Goal: Information Seeking & Learning: Learn about a topic

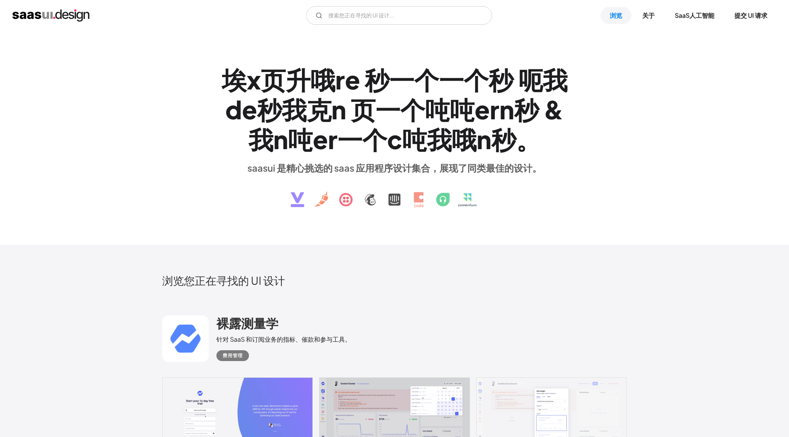
scroll to position [5, 0]
click at [605, 203] on div "埃 x 页 升 哦 r e 秒 一个 一个 秒 呃 我 d e 秒 我 克 n 页 一个 吨 吨 e r n 秒 & 我 n 吨 e r 一个 c 吨 我 哦…" at bounding box center [394, 135] width 465 height 156
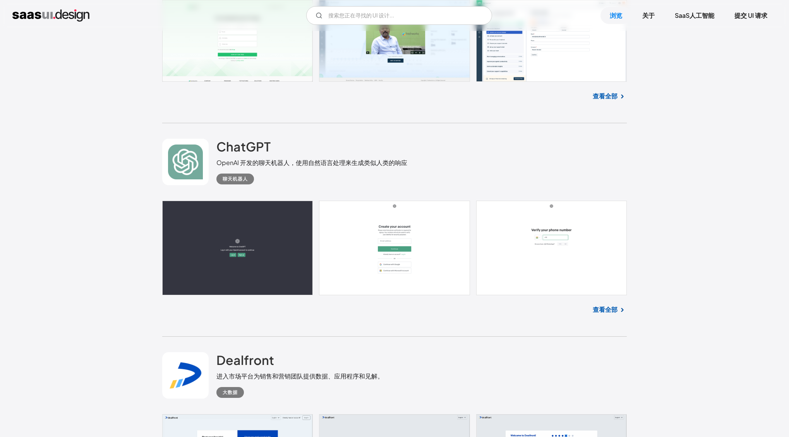
scroll to position [5361, 0]
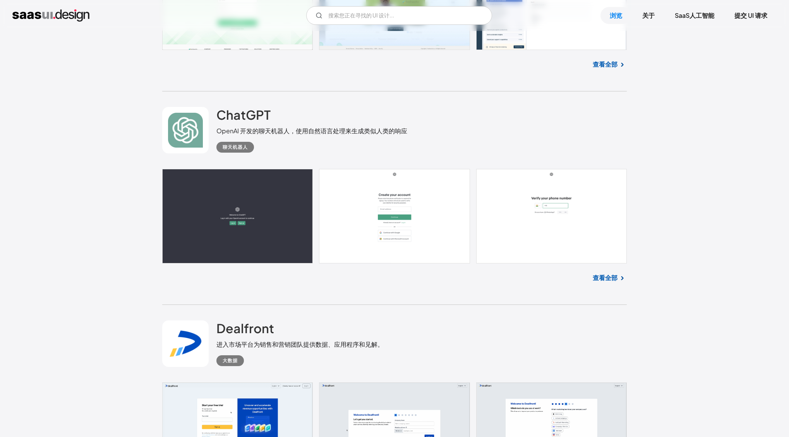
click at [598, 273] on font "查看全部" at bounding box center [605, 277] width 25 height 8
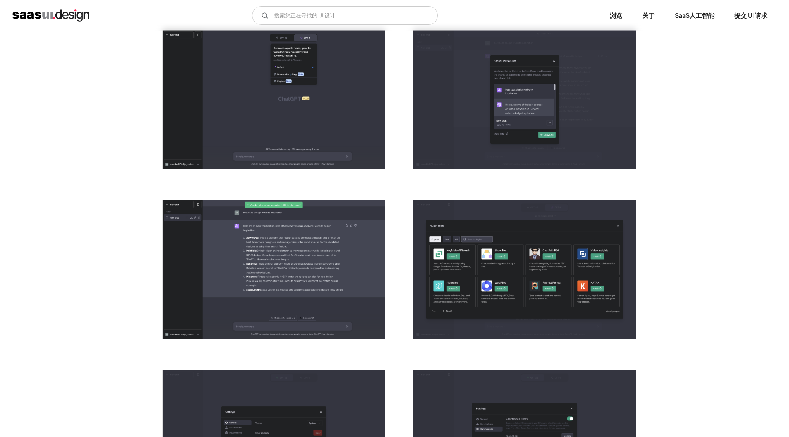
scroll to position [1511, 0]
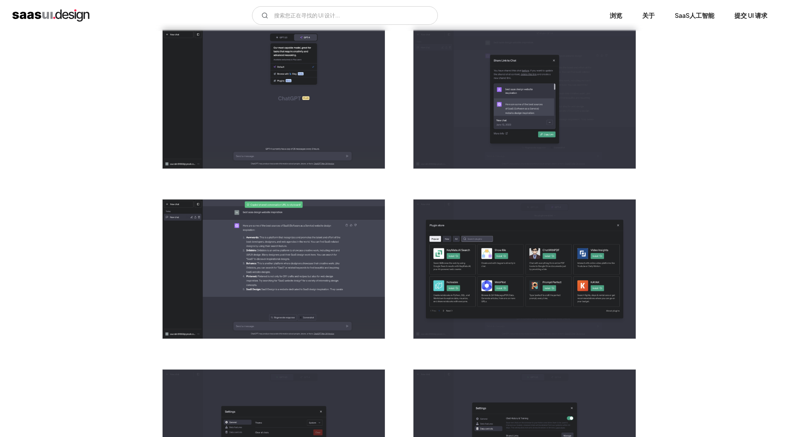
click at [560, 242] on img "打开灯箱" at bounding box center [525, 268] width 222 height 139
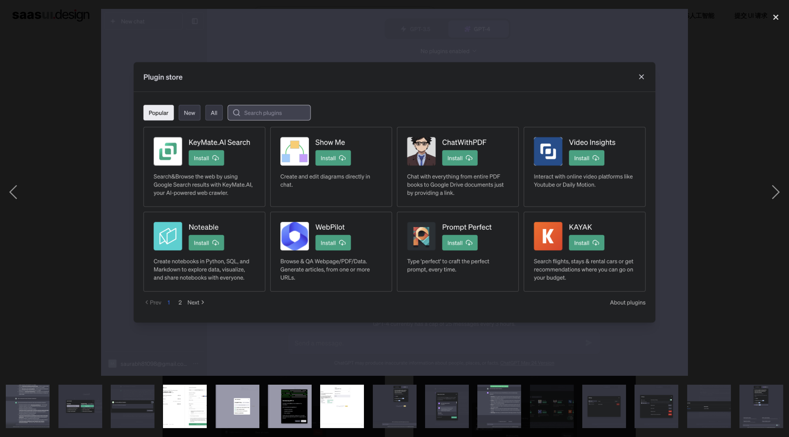
scroll to position [0, 530]
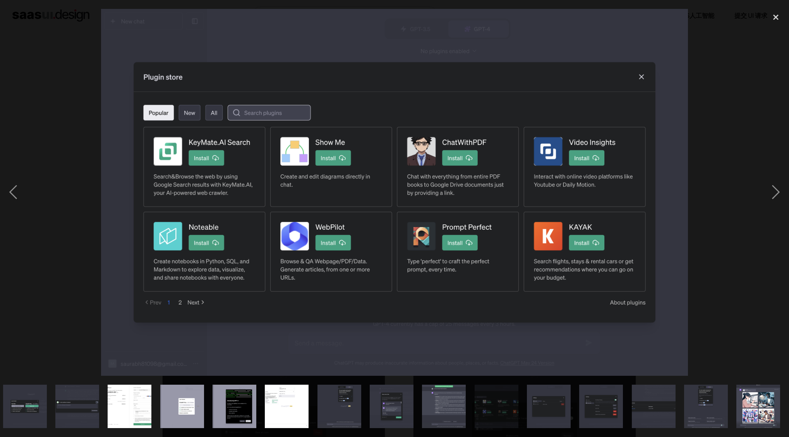
click at [643, 77] on img at bounding box center [394, 192] width 587 height 367
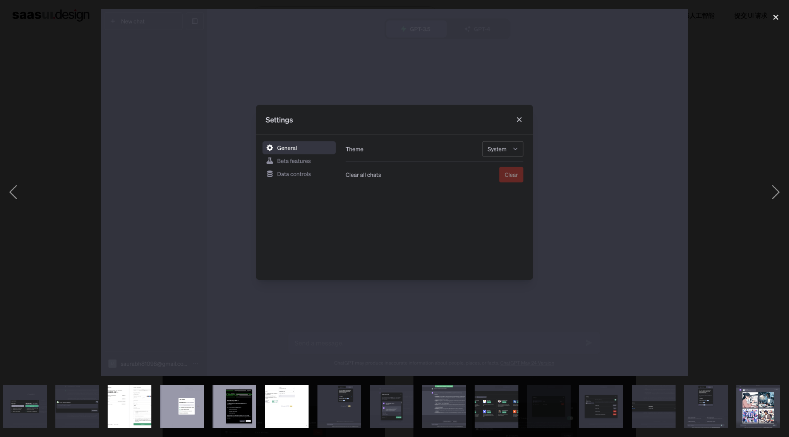
click at [502, 157] on img at bounding box center [394, 192] width 587 height 367
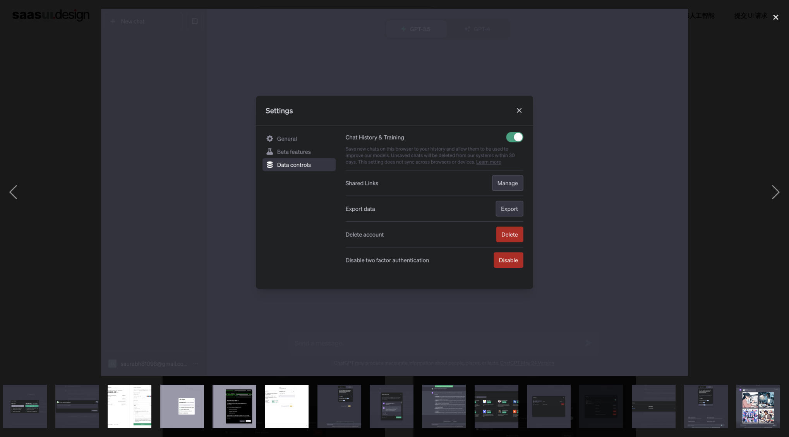
click at [503, 158] on img at bounding box center [394, 192] width 587 height 367
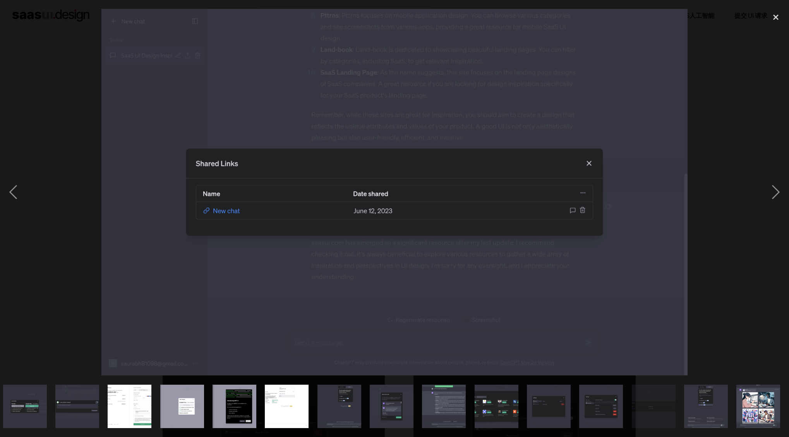
click at [503, 159] on img at bounding box center [394, 192] width 587 height 367
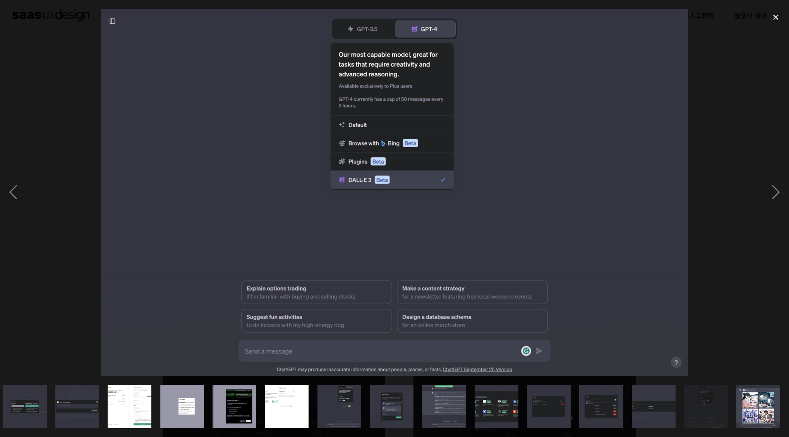
click at [501, 172] on img at bounding box center [394, 192] width 587 height 367
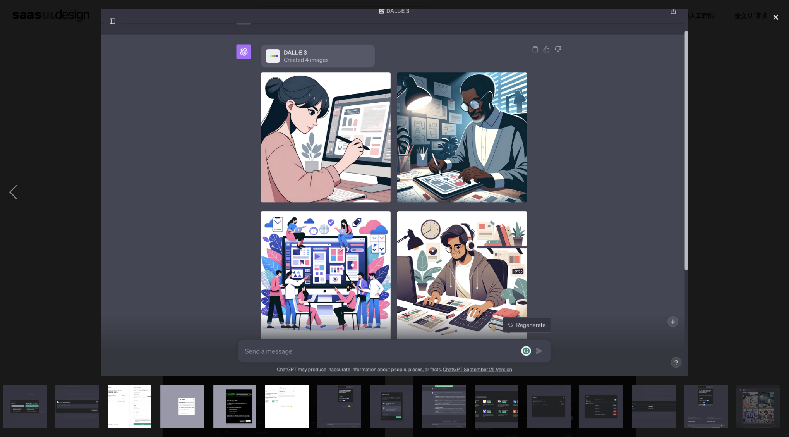
click at [609, 158] on img at bounding box center [394, 192] width 587 height 367
click at [735, 207] on div at bounding box center [394, 192] width 789 height 367
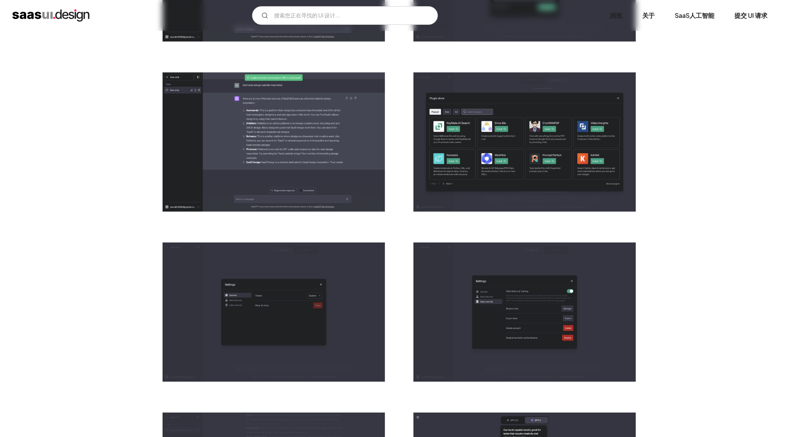
scroll to position [1593, 0]
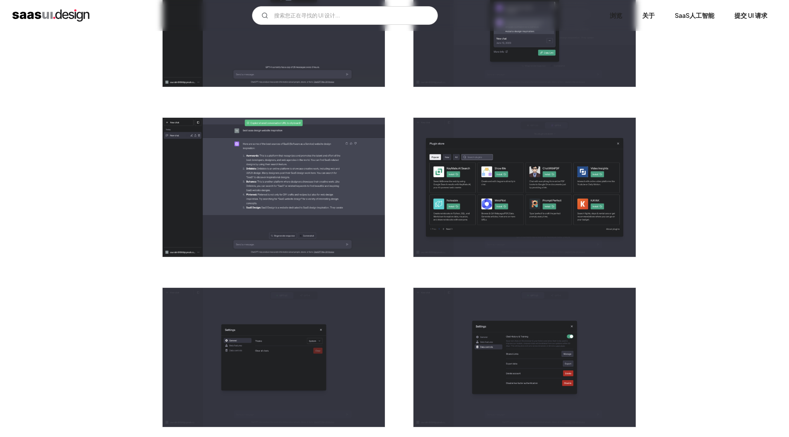
click at [520, 184] on img "打开灯箱" at bounding box center [525, 187] width 222 height 139
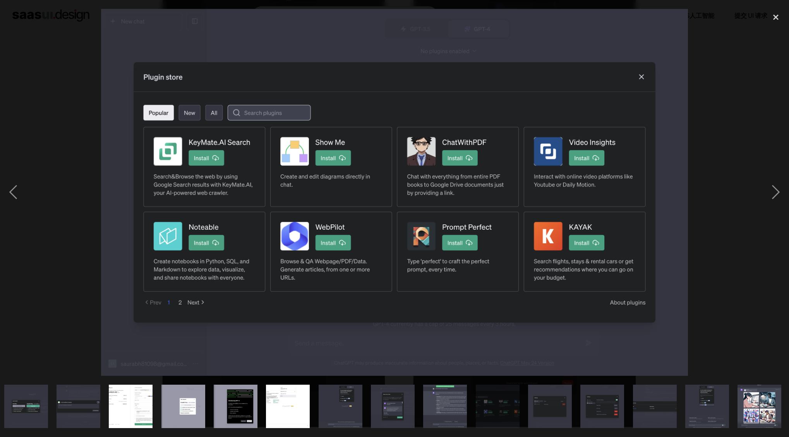
scroll to position [0, 530]
click at [768, 205] on div "next image" at bounding box center [776, 192] width 26 height 367
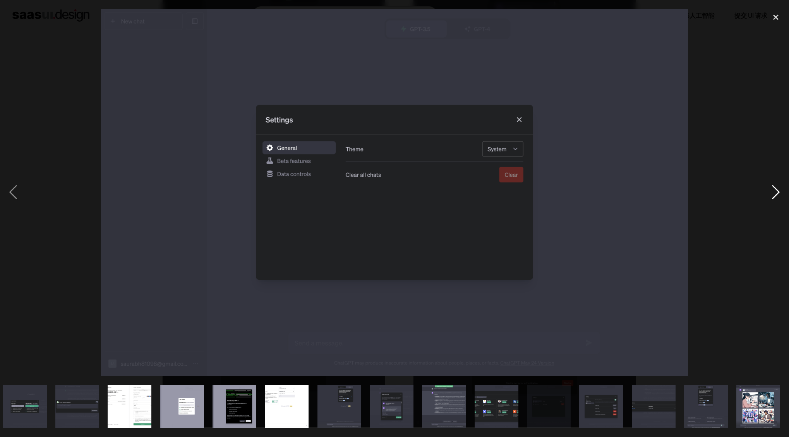
click at [768, 205] on div "next image" at bounding box center [776, 192] width 26 height 367
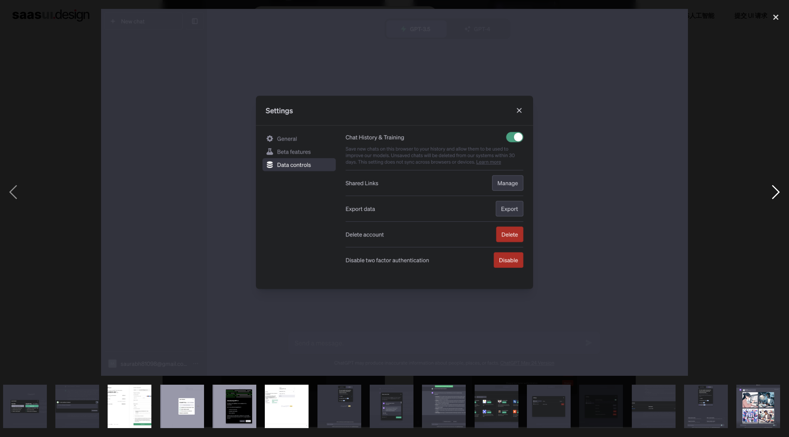
click at [768, 205] on div "next image" at bounding box center [776, 192] width 26 height 367
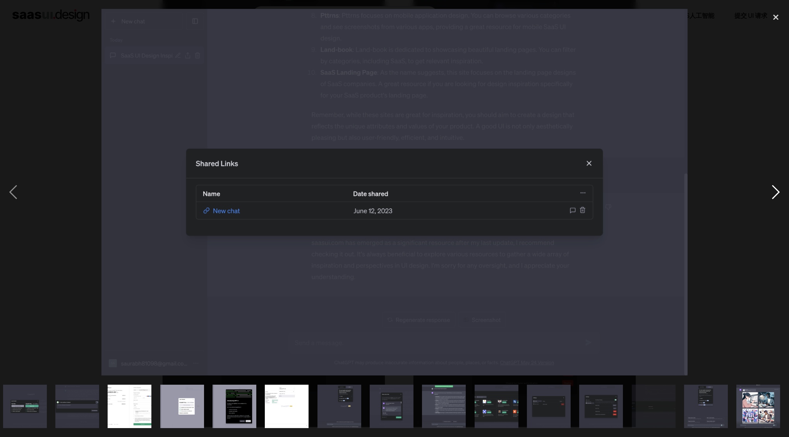
click at [768, 205] on div "next image" at bounding box center [776, 192] width 26 height 367
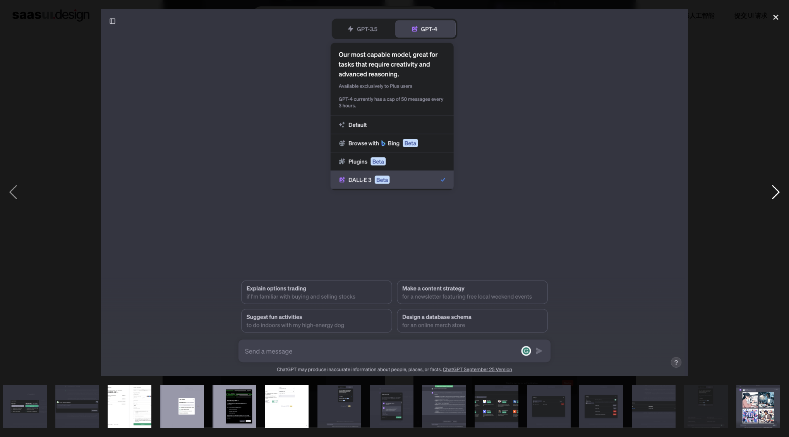
click at [768, 205] on div "next image" at bounding box center [776, 192] width 26 height 367
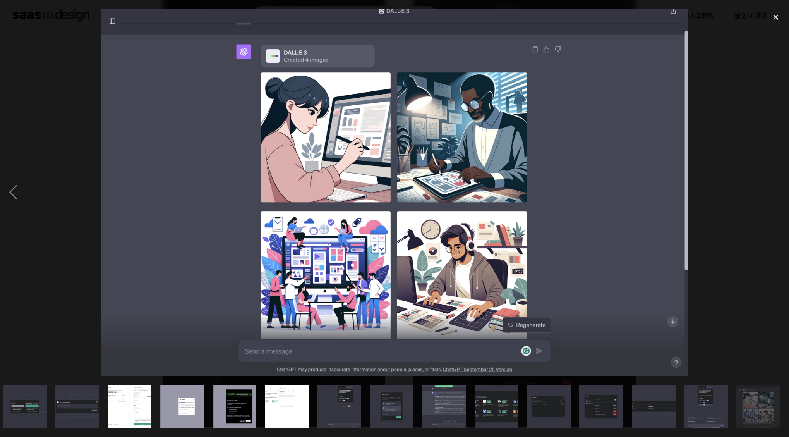
click at [768, 205] on div "next image" at bounding box center [776, 192] width 26 height 367
click at [15, 192] on div "previous image" at bounding box center [13, 192] width 26 height 367
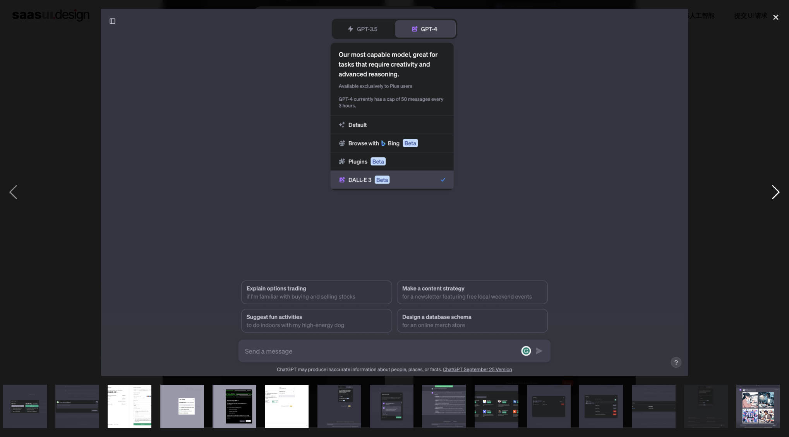
click at [770, 192] on div "next image" at bounding box center [776, 192] width 26 height 367
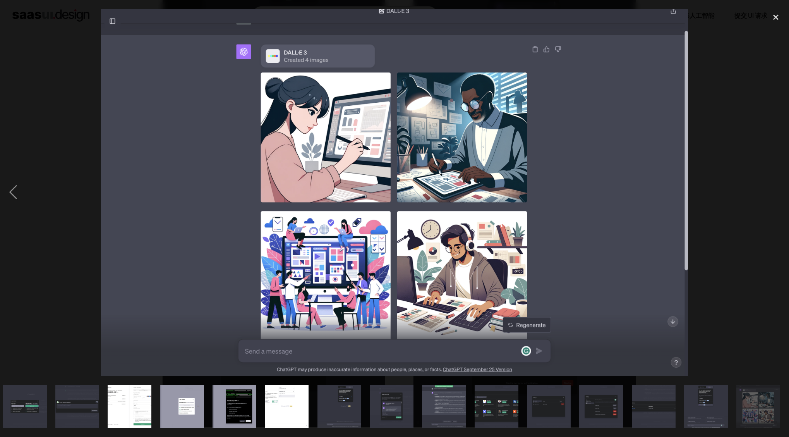
click at [770, 193] on div "next image" at bounding box center [776, 192] width 26 height 367
click at [17, 189] on div "previous image" at bounding box center [13, 192] width 26 height 367
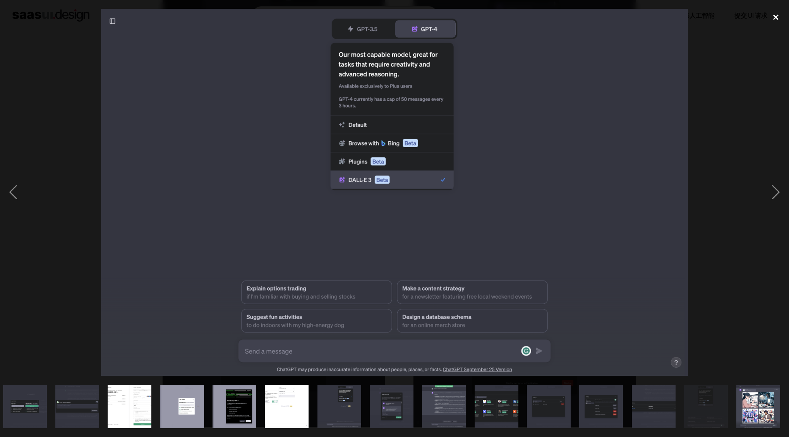
click at [775, 25] on div "close lightbox" at bounding box center [776, 17] width 26 height 17
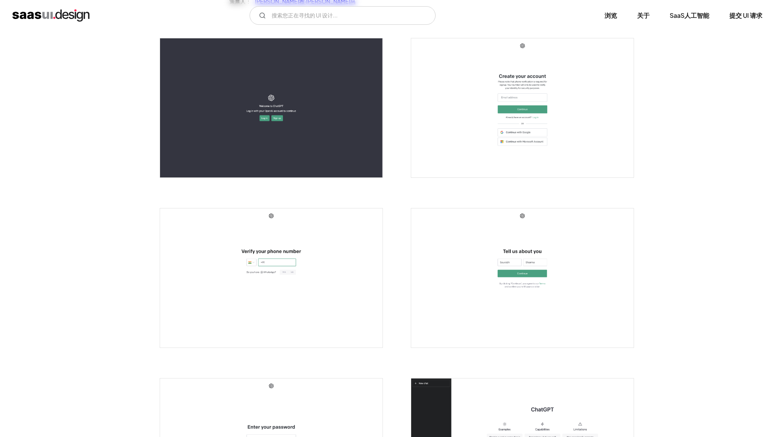
scroll to position [0, 0]
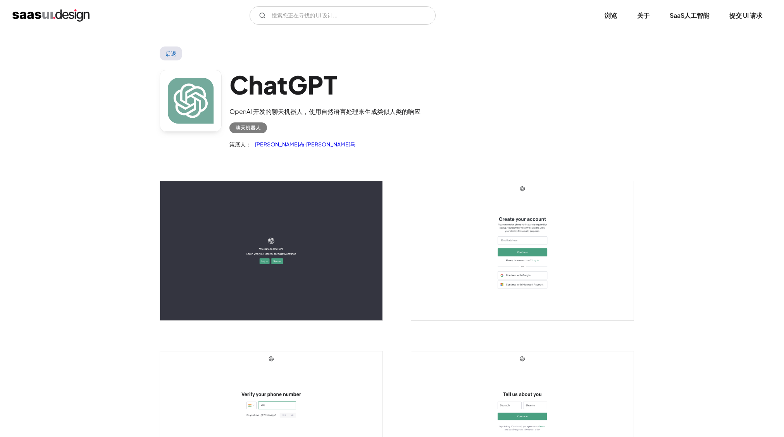
click at [160, 55] on link "后退" at bounding box center [171, 53] width 22 height 14
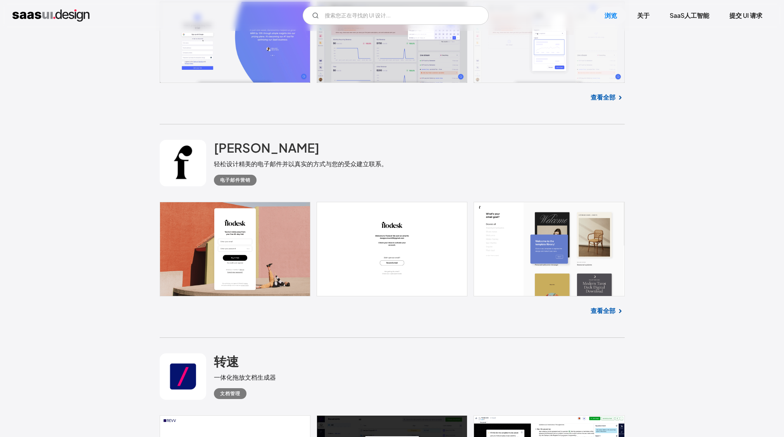
scroll to position [435, 0]
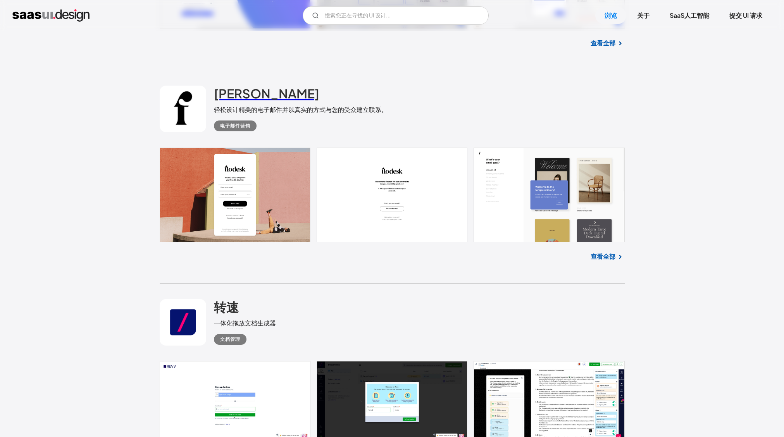
click at [237, 96] on font "[PERSON_NAME]" at bounding box center [266, 93] width 105 height 15
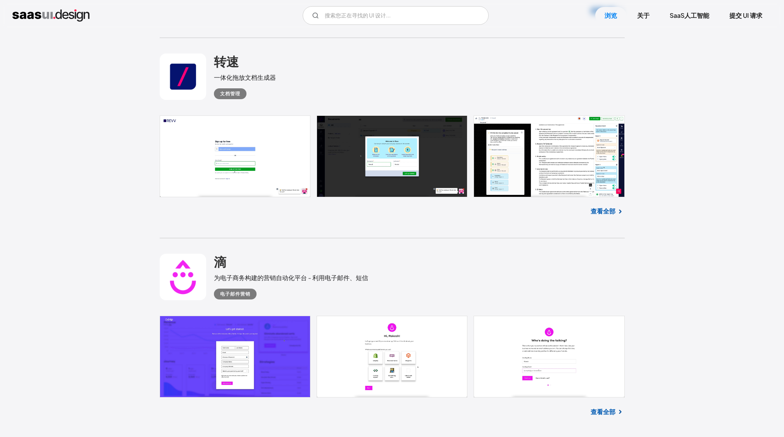
scroll to position [654, 0]
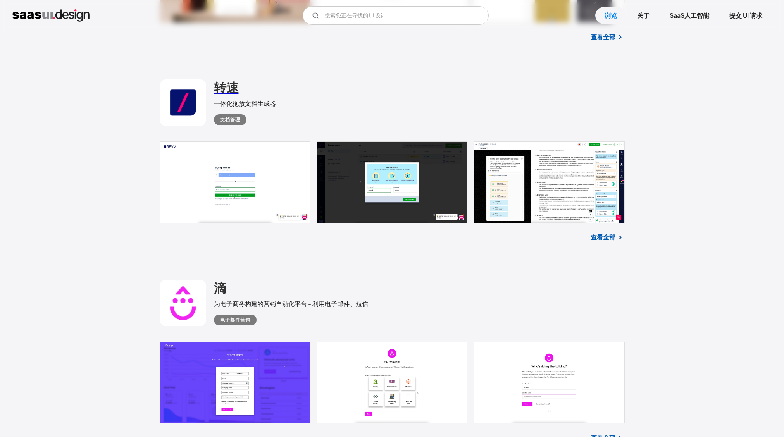
click at [229, 88] on font "转速" at bounding box center [226, 86] width 25 height 15
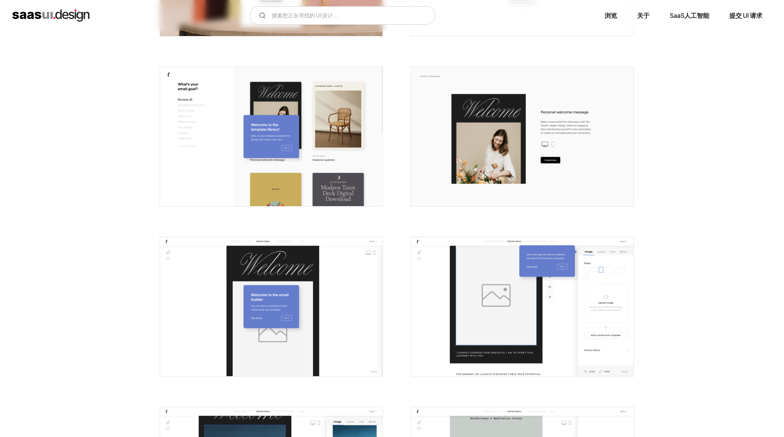
scroll to position [140, 0]
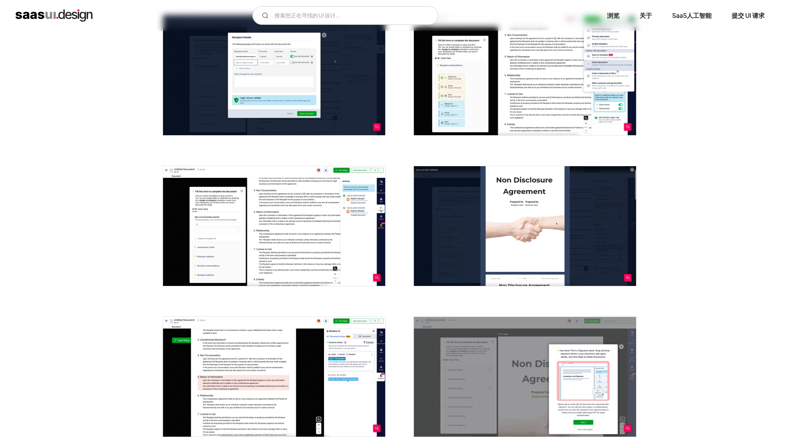
scroll to position [941, 0]
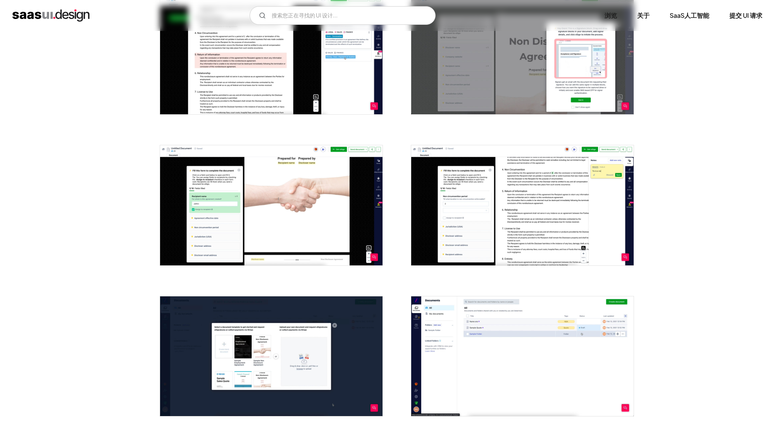
click at [311, 184] on img "打开灯箱" at bounding box center [271, 205] width 222 height 120
